Goal: Check status: Check status

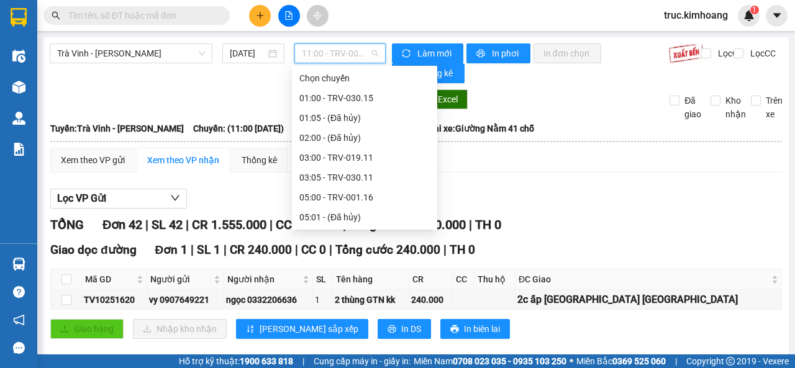
scroll to position [171, 0]
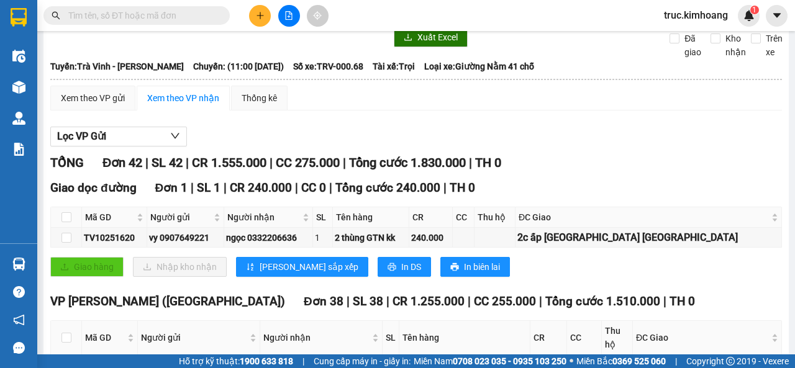
scroll to position [0, 0]
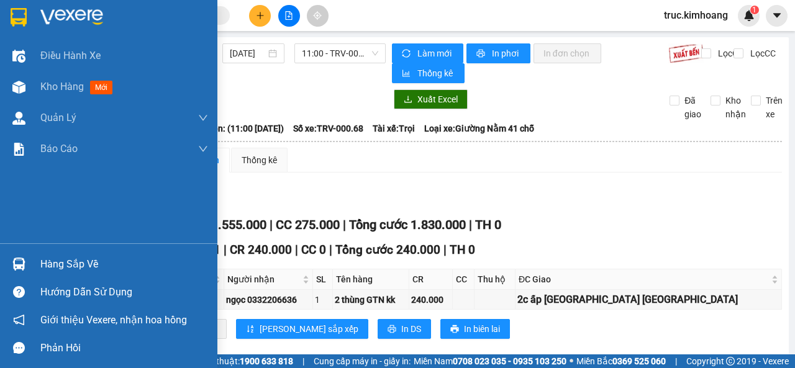
click at [70, 271] on div "Hàng sắp về" at bounding box center [124, 264] width 168 height 19
click at [24, 262] on img at bounding box center [18, 264] width 13 height 13
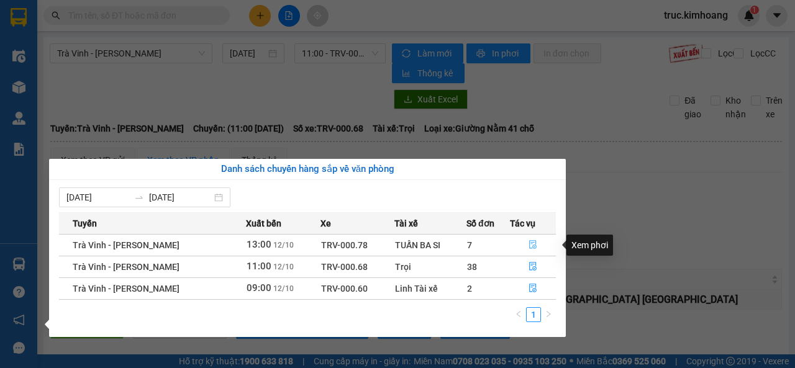
click at [526, 243] on button "button" at bounding box center [532, 245] width 45 height 20
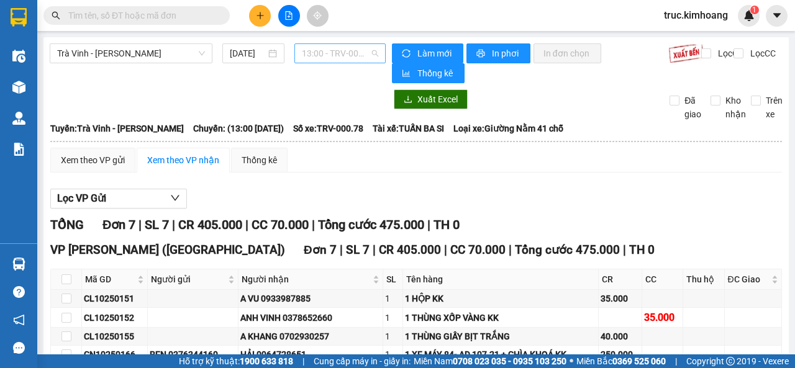
click at [337, 52] on span "13:00 - TRV-000.78" at bounding box center [340, 53] width 76 height 19
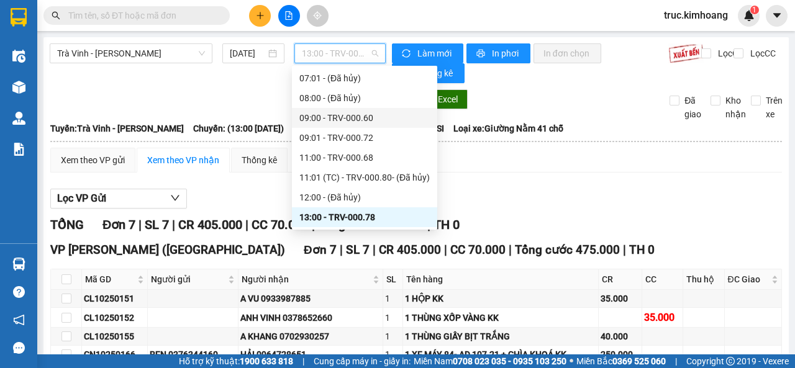
scroll to position [261, 0]
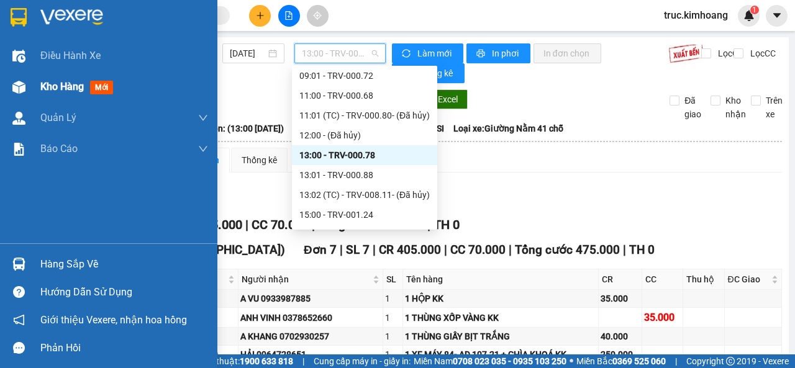
click at [51, 92] on span "Kho hàng" at bounding box center [61, 87] width 43 height 12
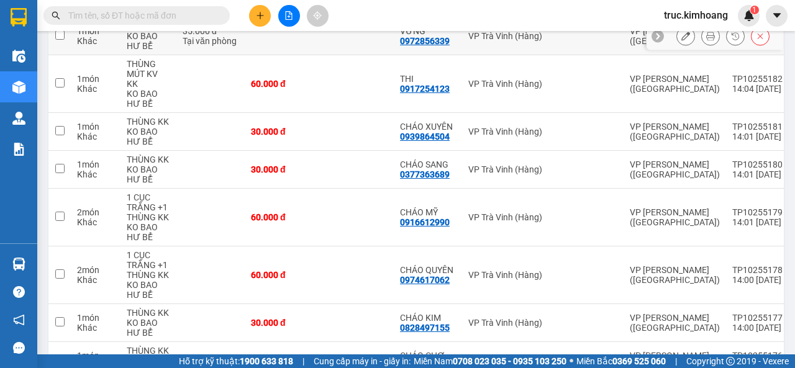
scroll to position [373, 0]
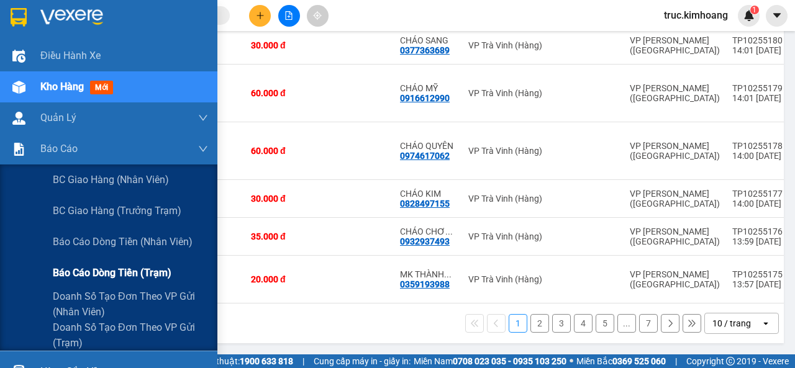
click at [148, 269] on span "Báo cáo dòng tiền (trạm)" at bounding box center [112, 273] width 119 height 16
